Goal: Find specific page/section: Find specific page/section

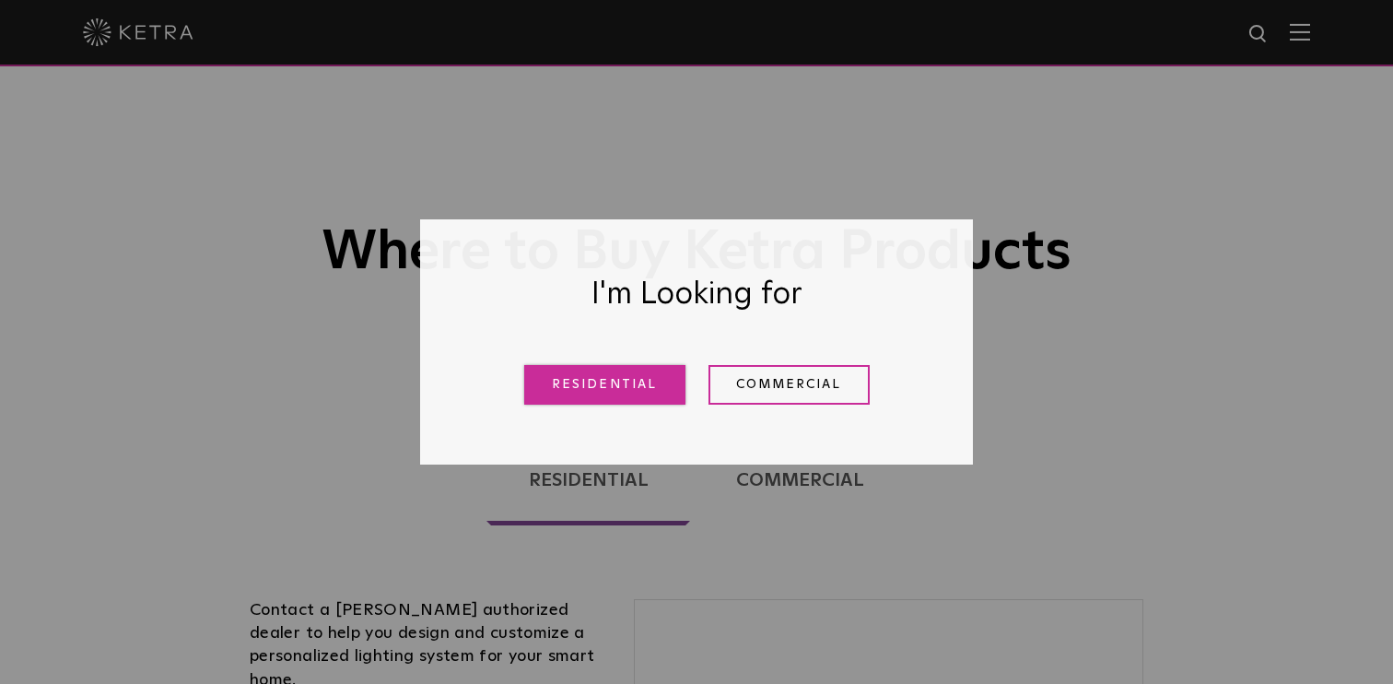
click at [618, 378] on link "Residential" at bounding box center [604, 385] width 161 height 40
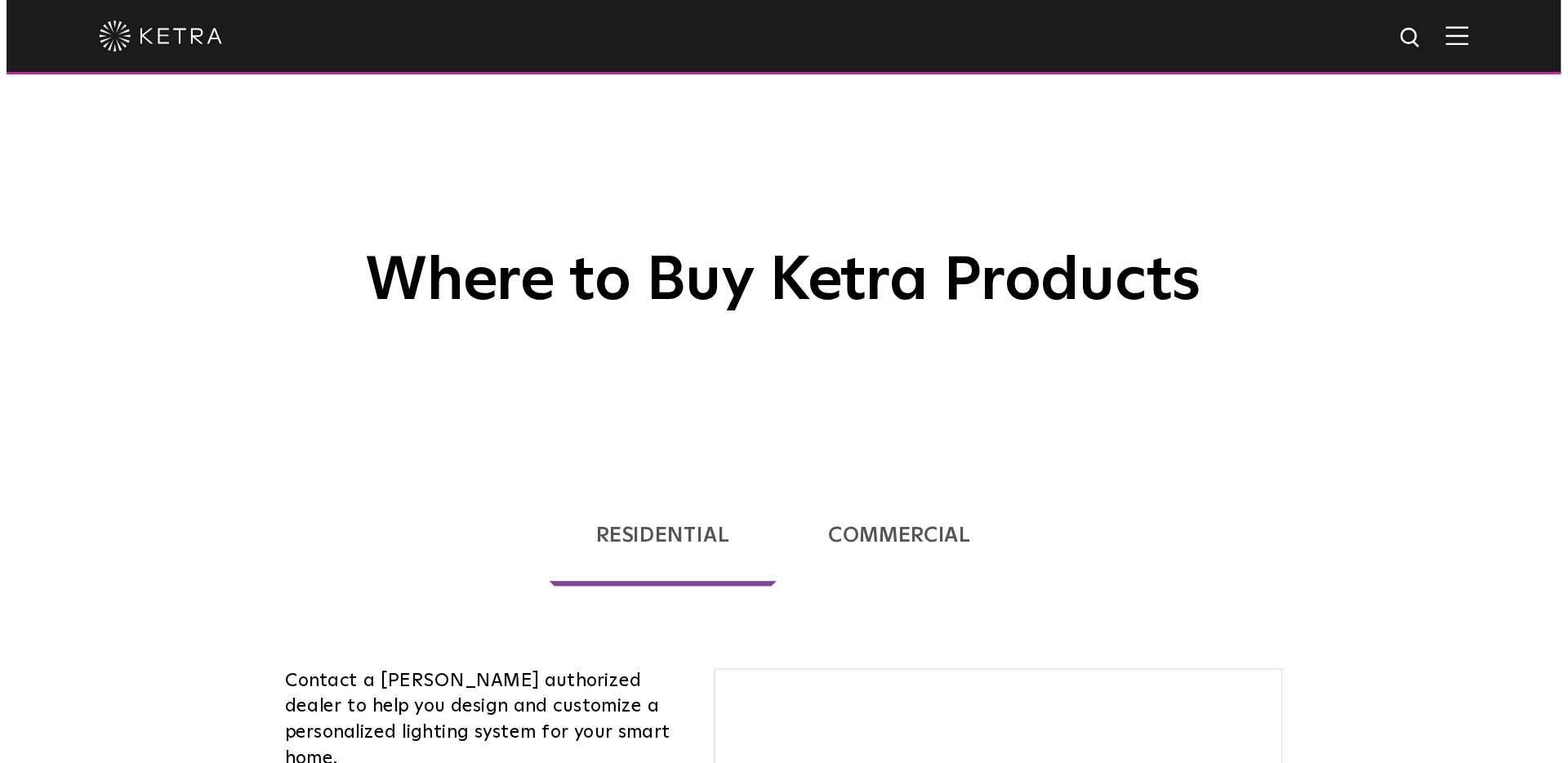
scroll to position [417, 0]
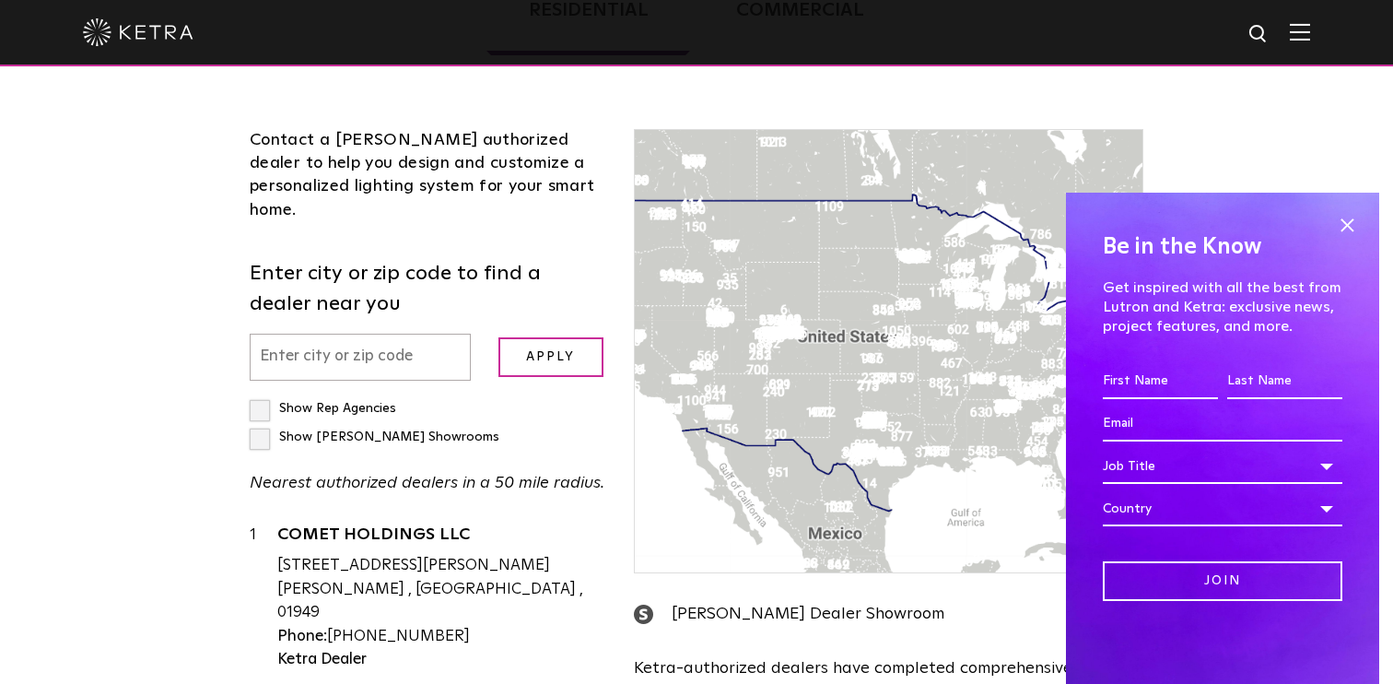
click at [359, 334] on input "text" at bounding box center [360, 357] width 221 height 47
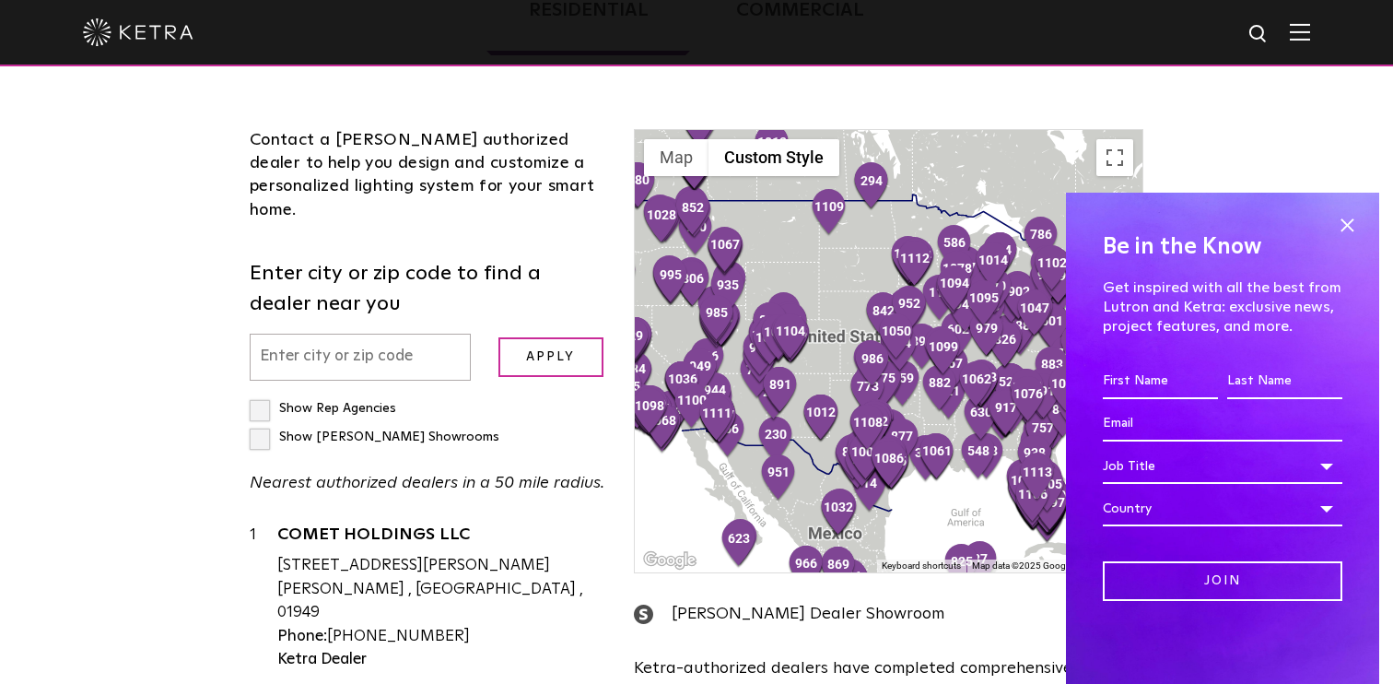
paste input "70817"
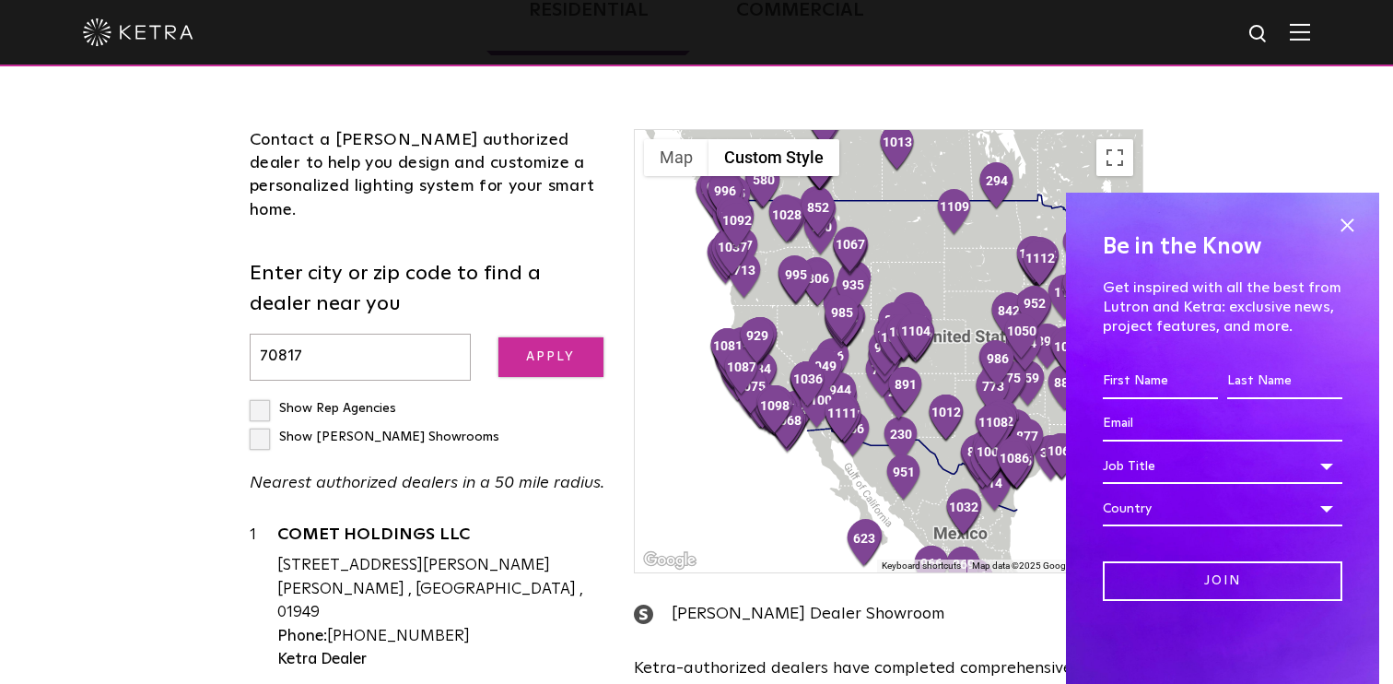
click at [565, 337] on input "Apply" at bounding box center [551, 357] width 105 height 40
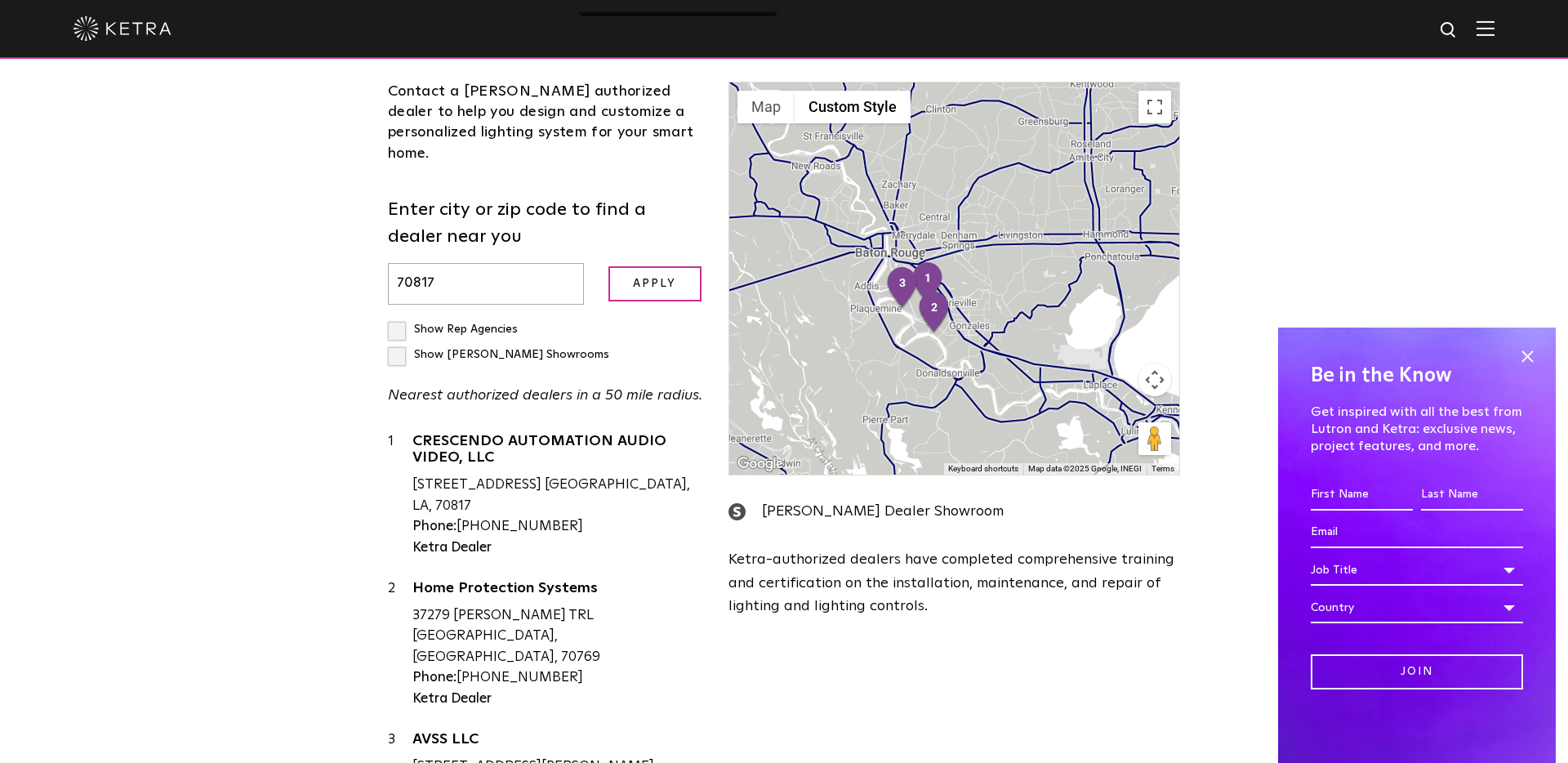
scroll to position [451, 0]
click at [1234, 354] on span at bounding box center [1527, 356] width 25 height 25
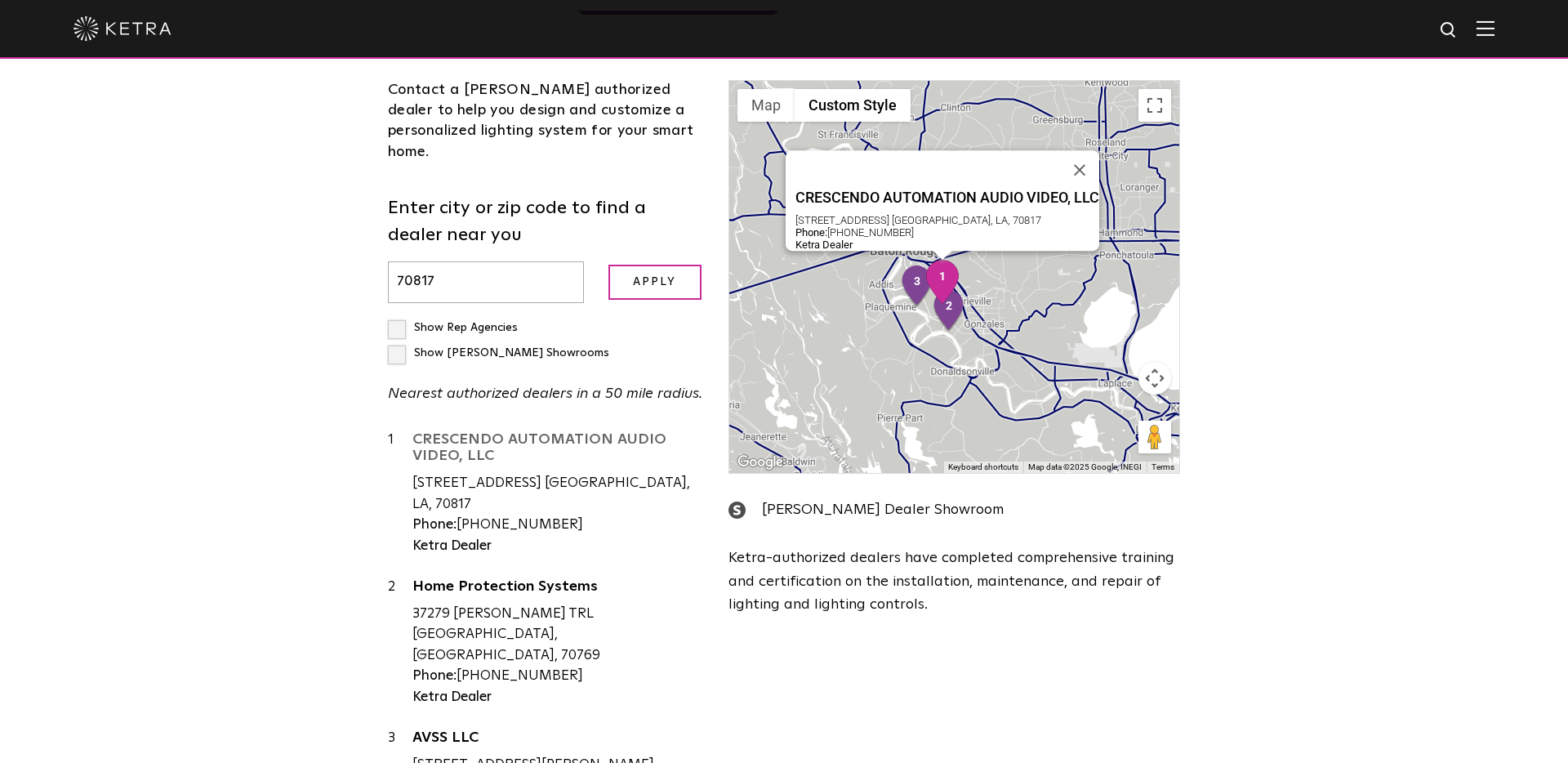
click at [467, 432] on link "CRESCENDO AUTOMATION AUDIO VIDEO, LLC" at bounding box center [558, 449] width 292 height 36
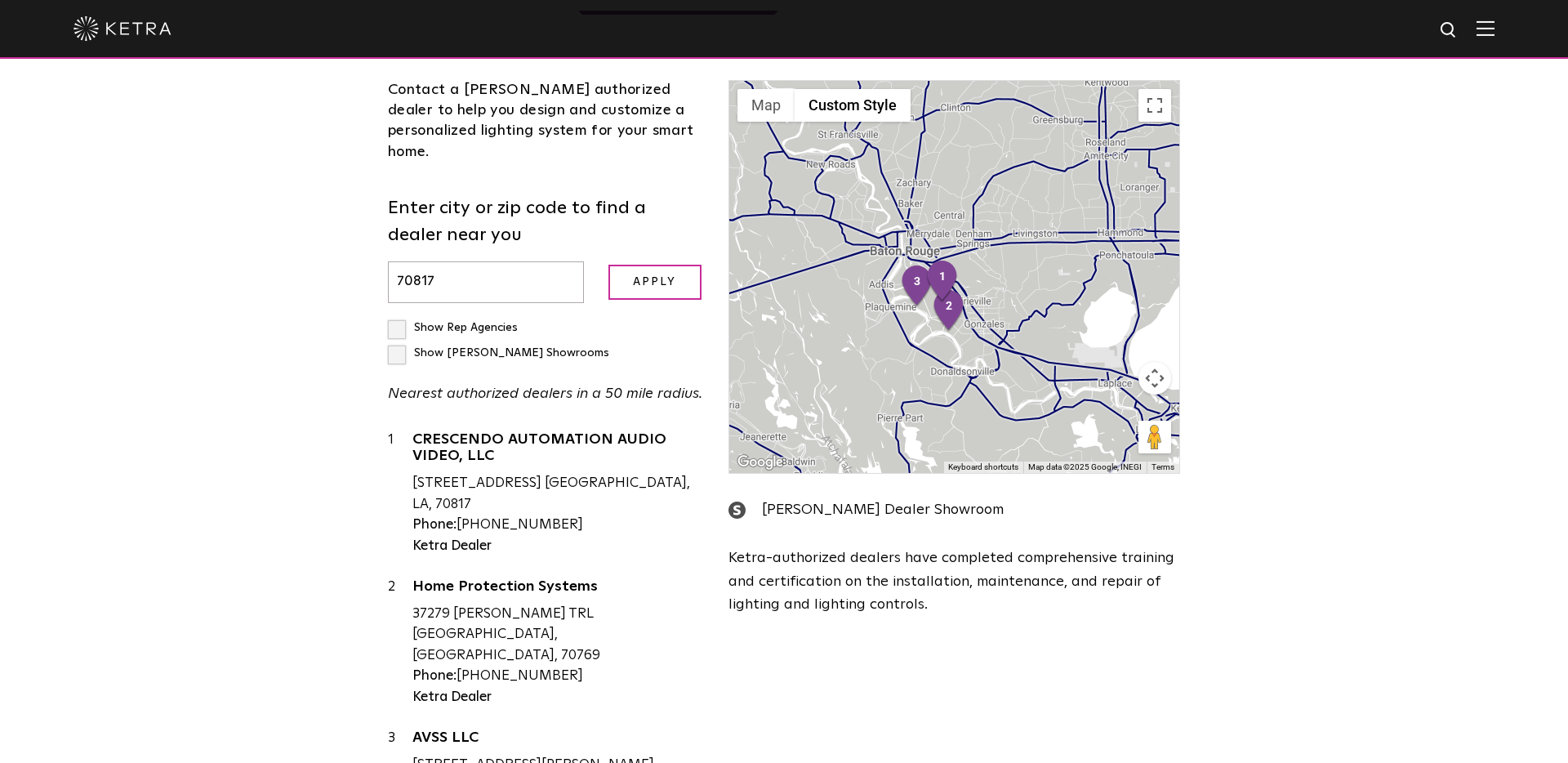
click at [404, 262] on input "70817" at bounding box center [486, 282] width 196 height 42
paste input "80214"
type input "80214"
click at [608, 265] on input "Apply" at bounding box center [654, 283] width 93 height 35
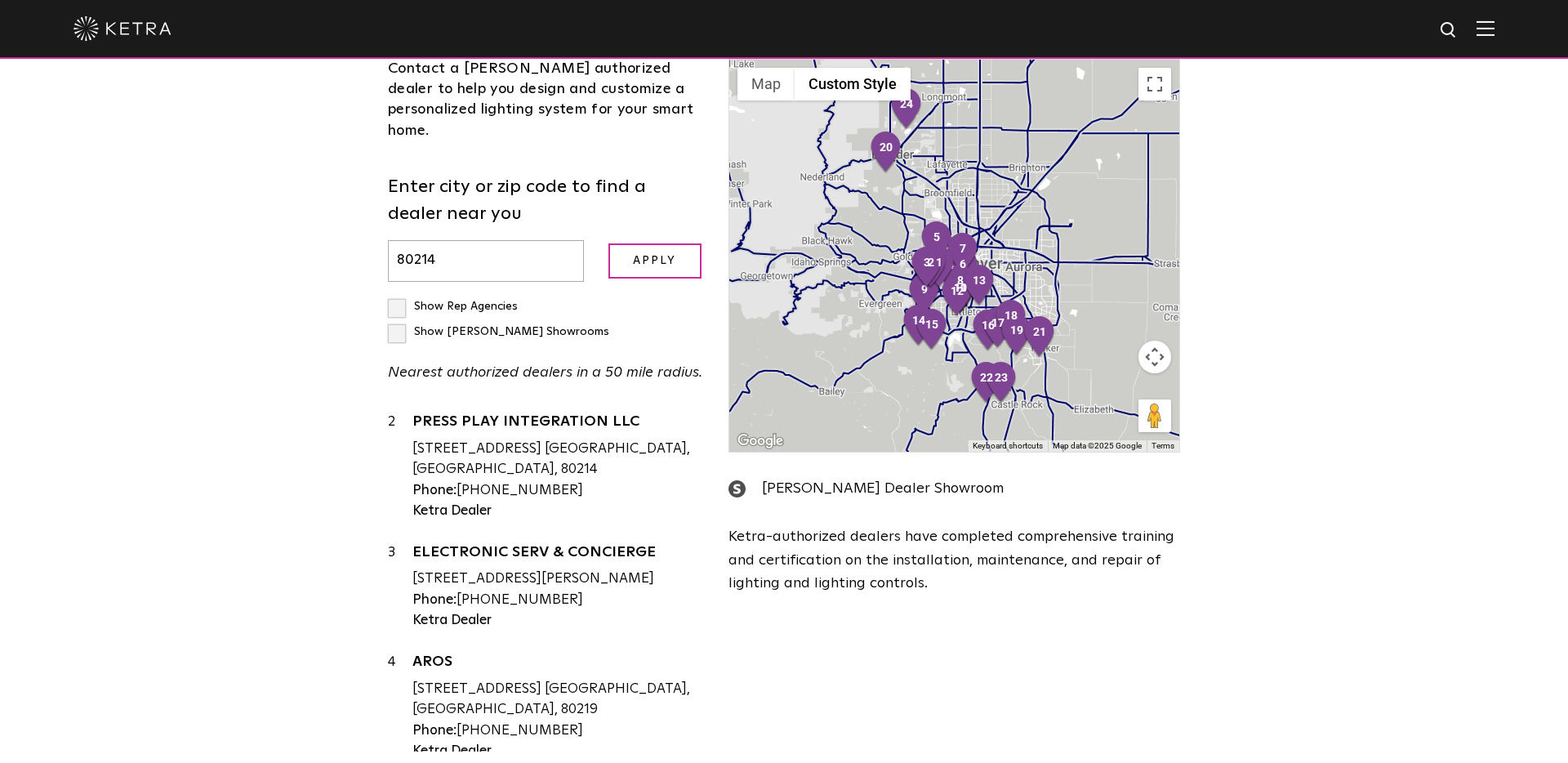
scroll to position [473, 0]
